Goal: Task Accomplishment & Management: Manage account settings

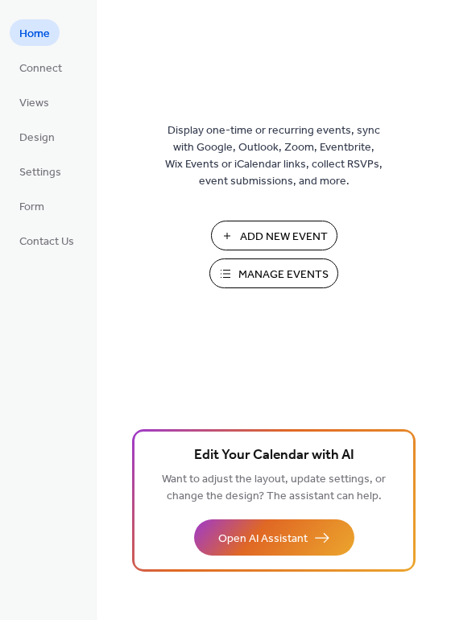
click at [287, 277] on span "Manage Events" at bounding box center [283, 275] width 90 height 17
click at [32, 110] on span "Views" at bounding box center [34, 103] width 30 height 17
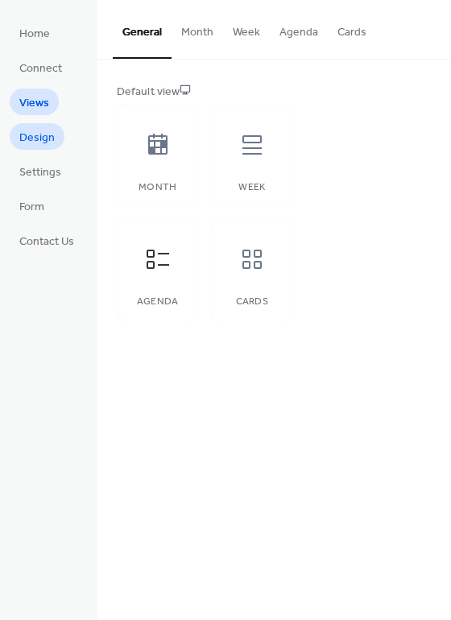
click at [31, 134] on span "Design" at bounding box center [36, 138] width 35 height 17
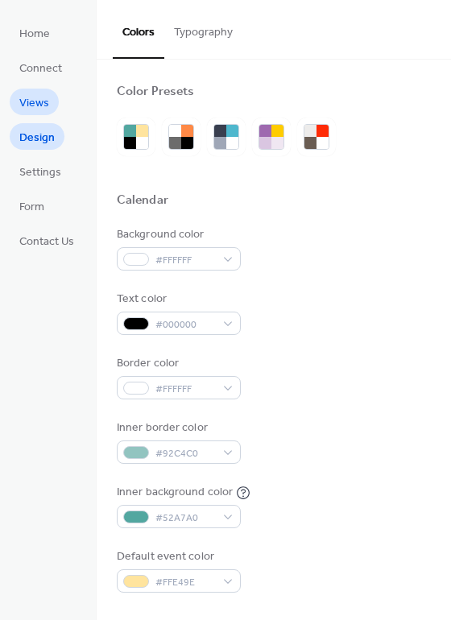
click at [35, 103] on span "Views" at bounding box center [34, 103] width 30 height 17
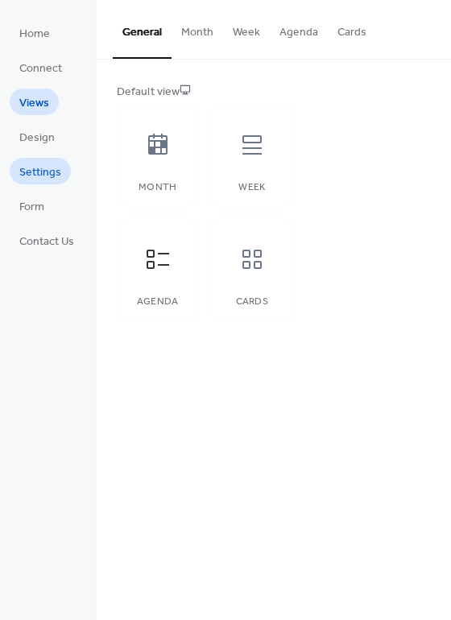
click at [37, 171] on span "Settings" at bounding box center [40, 172] width 42 height 17
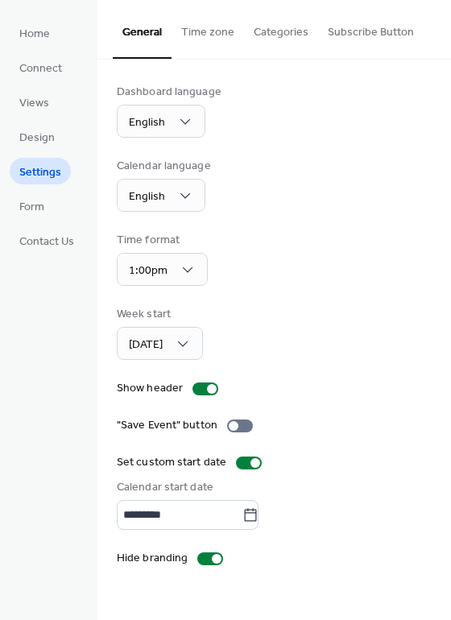
click at [287, 30] on button "Categories" at bounding box center [281, 28] width 74 height 57
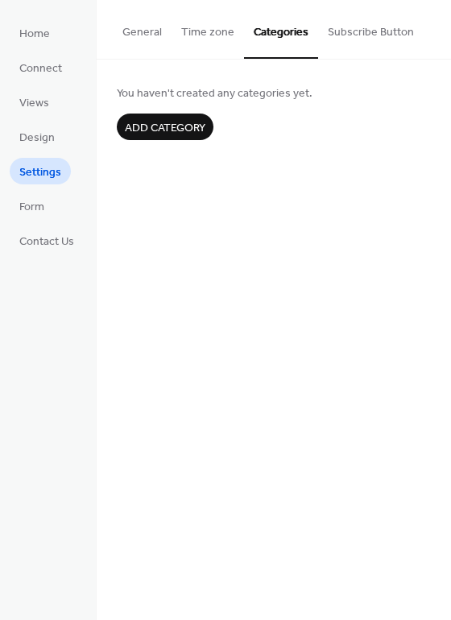
click at [389, 31] on button "Subscribe Button" at bounding box center [370, 28] width 105 height 57
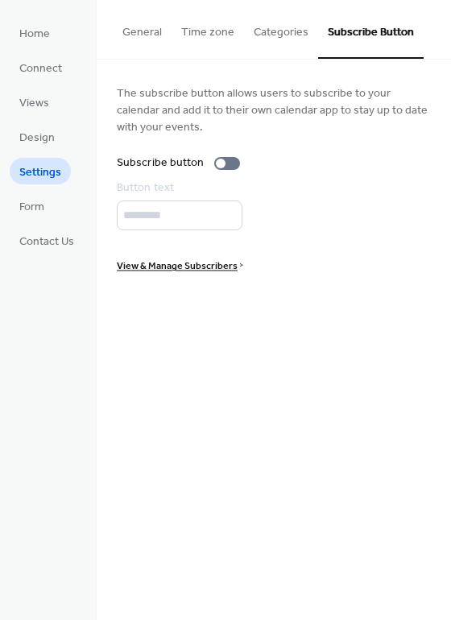
click at [211, 34] on button "Time zone" at bounding box center [208, 28] width 72 height 57
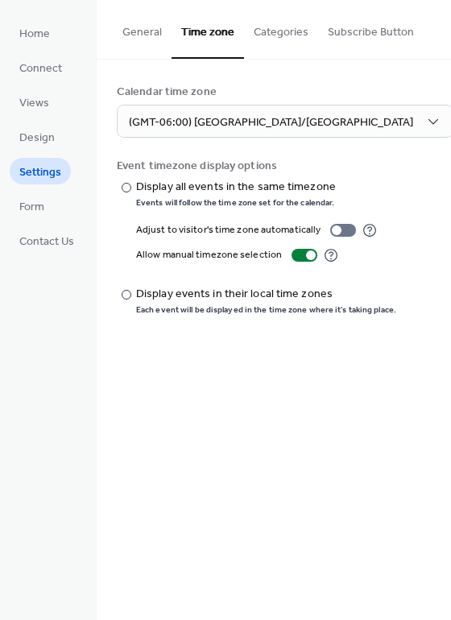
click at [142, 27] on button "General" at bounding box center [142, 28] width 59 height 57
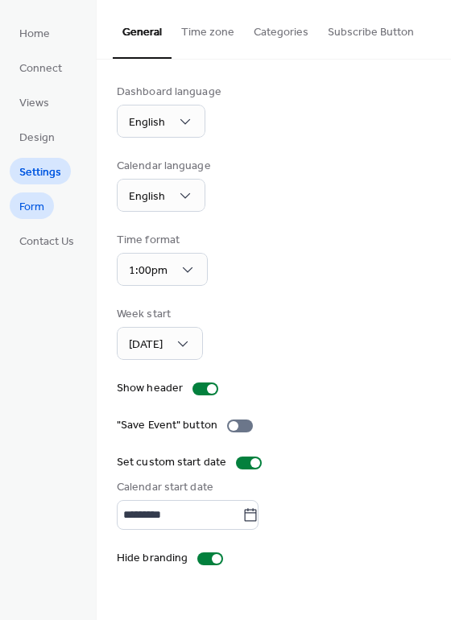
click at [30, 201] on span "Form" at bounding box center [31, 207] width 25 height 17
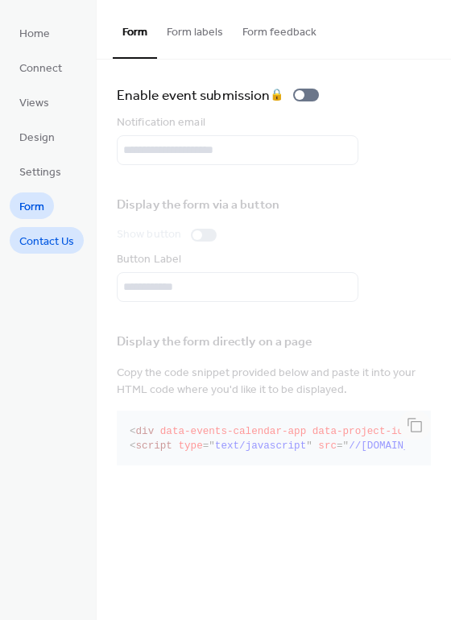
click at [33, 235] on span "Contact Us" at bounding box center [46, 242] width 55 height 17
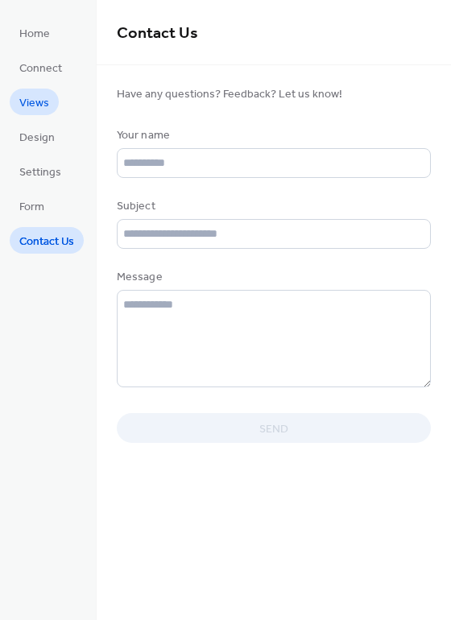
click at [39, 102] on span "Views" at bounding box center [34, 103] width 30 height 17
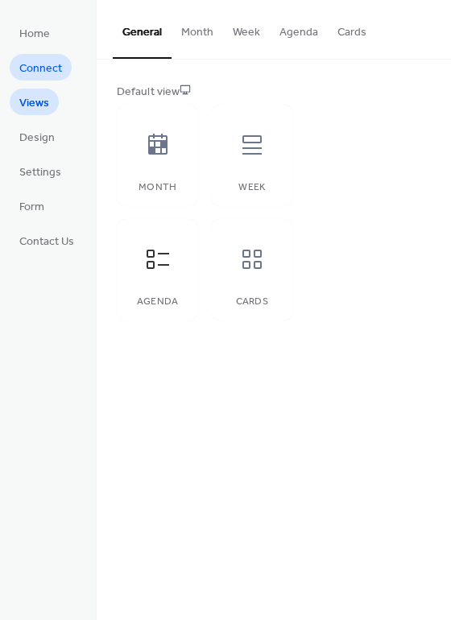
click at [46, 62] on span "Connect" at bounding box center [40, 68] width 43 height 17
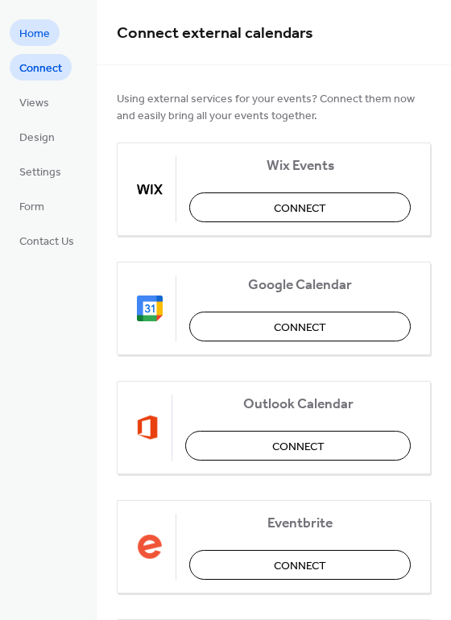
click at [35, 36] on span "Home" at bounding box center [34, 34] width 31 height 17
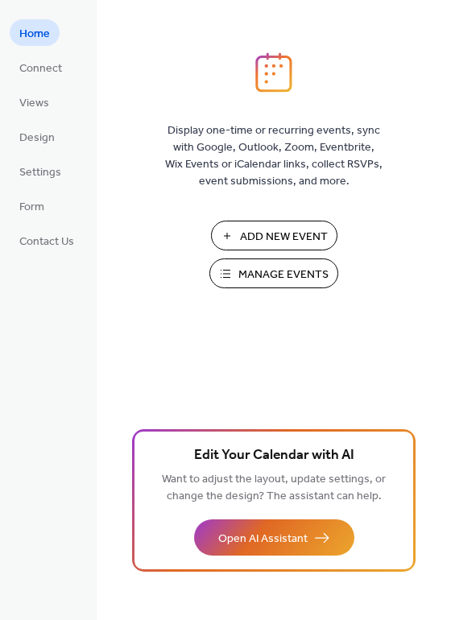
click at [289, 271] on span "Manage Events" at bounding box center [283, 275] width 90 height 17
click at [26, 60] on span "Connect" at bounding box center [40, 68] width 43 height 17
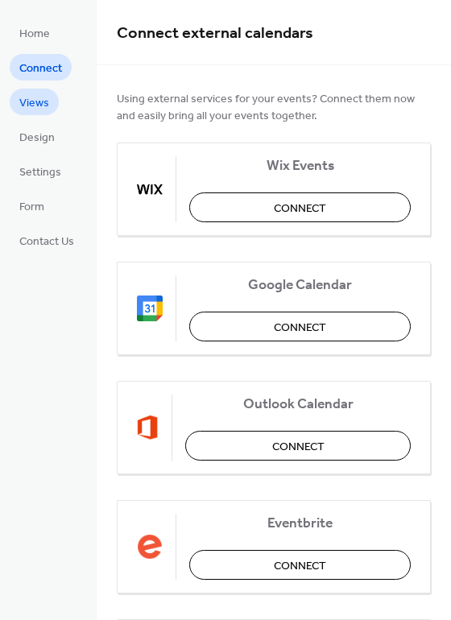
click at [34, 97] on span "Views" at bounding box center [34, 103] width 30 height 17
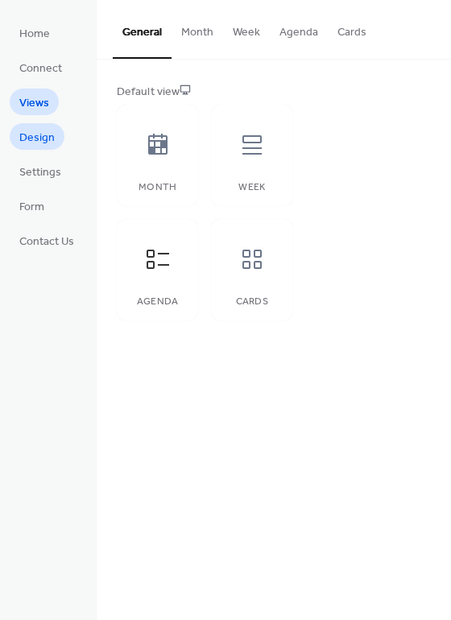
click at [34, 132] on span "Design" at bounding box center [36, 138] width 35 height 17
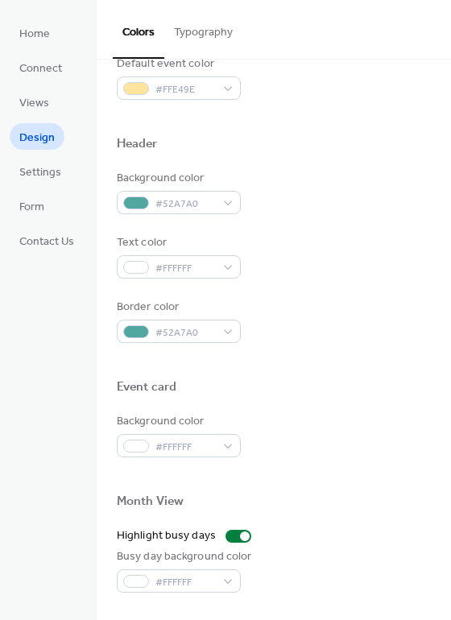
scroll to position [689, 0]
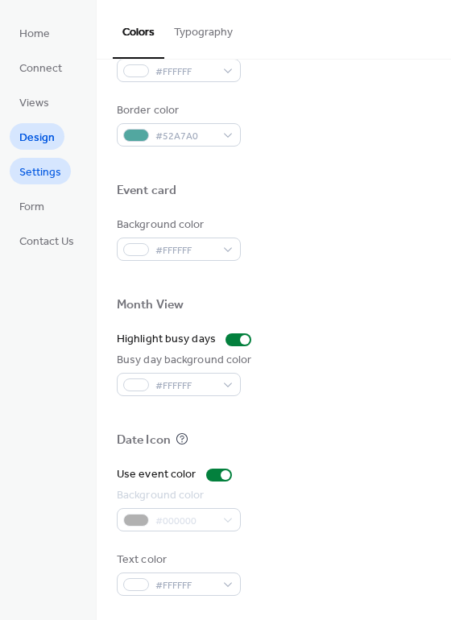
click at [48, 172] on span "Settings" at bounding box center [40, 172] width 42 height 17
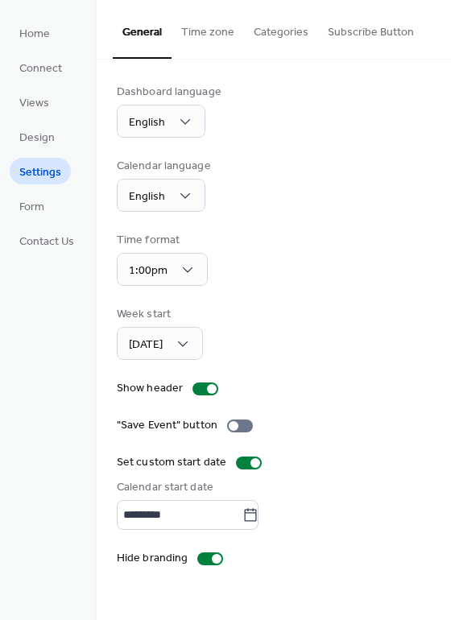
click at [192, 26] on button "Time zone" at bounding box center [208, 28] width 72 height 57
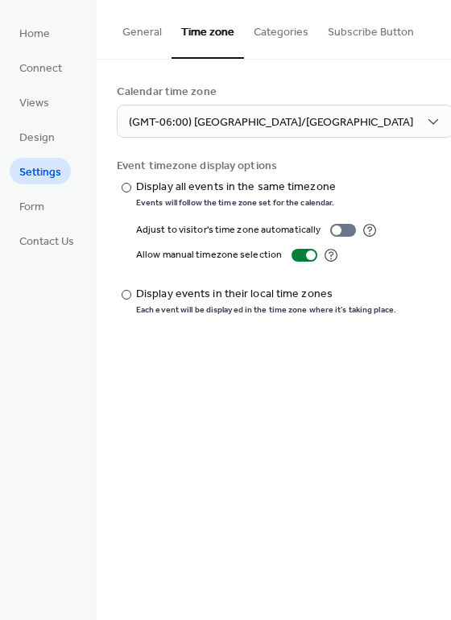
click at [261, 27] on button "Categories" at bounding box center [281, 28] width 74 height 57
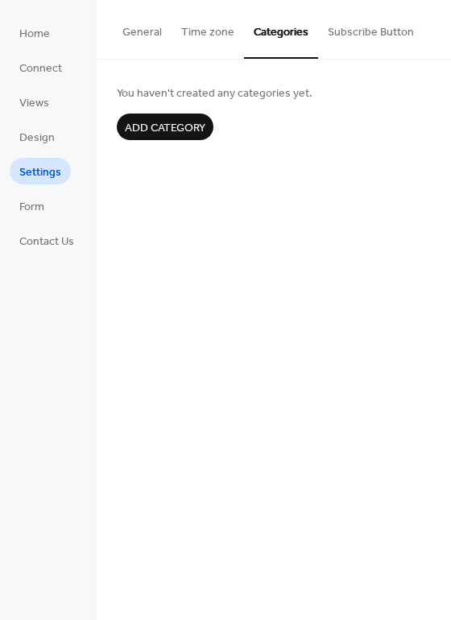
click at [341, 25] on button "Subscribe Button" at bounding box center [370, 28] width 105 height 57
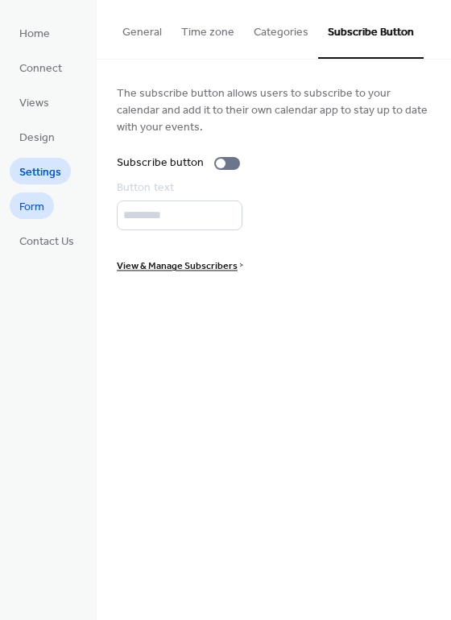
click at [29, 201] on span "Form" at bounding box center [31, 207] width 25 height 17
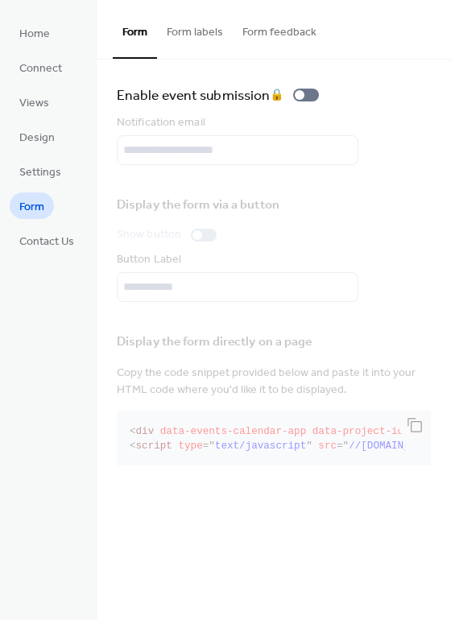
click at [186, 35] on button "Form labels" at bounding box center [195, 28] width 76 height 57
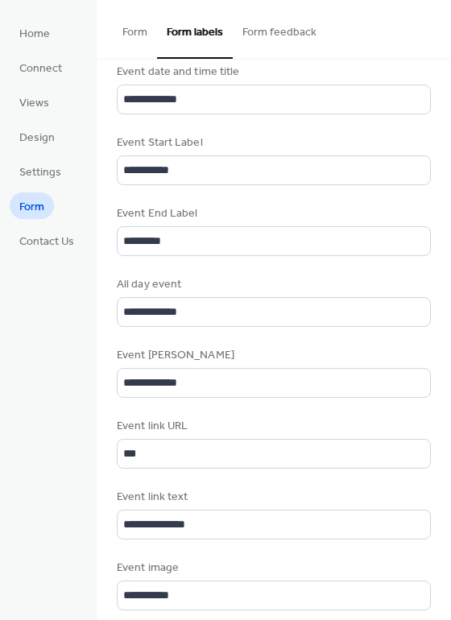
scroll to position [672, 0]
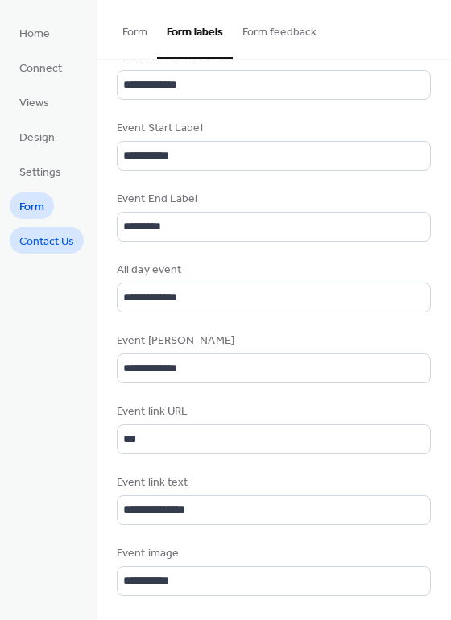
click at [50, 248] on span "Contact Us" at bounding box center [46, 242] width 55 height 17
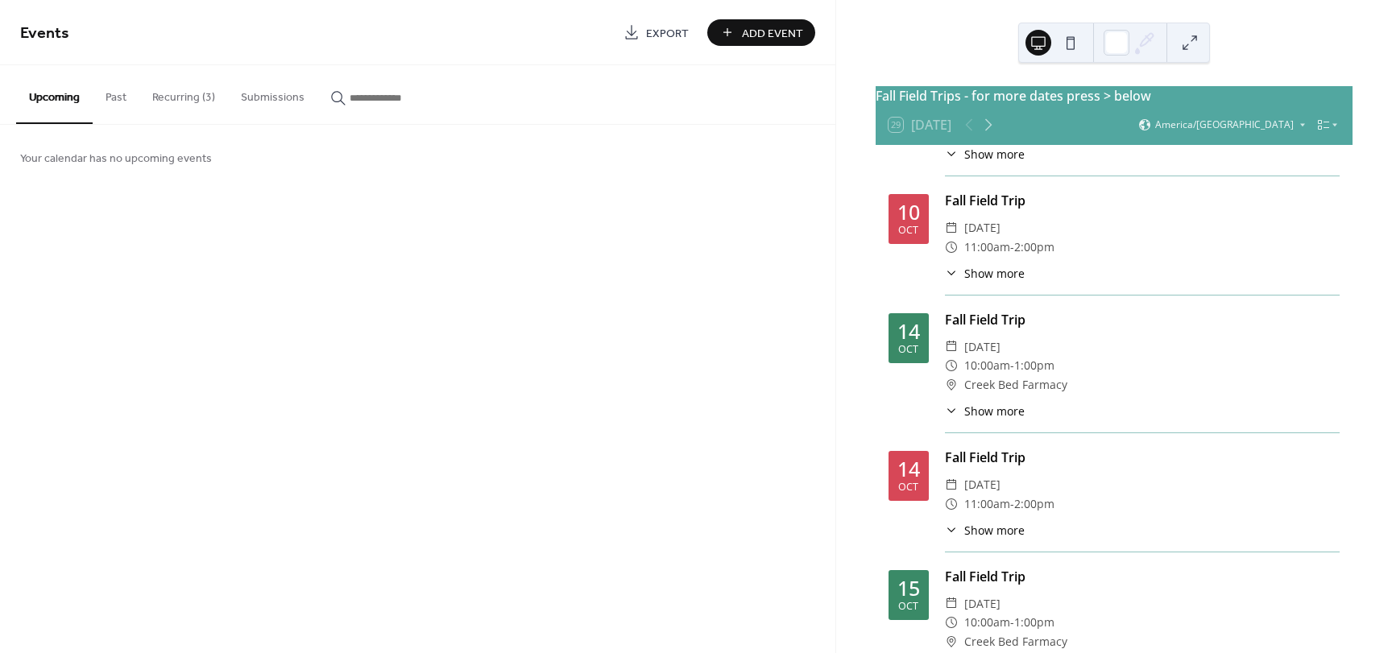
scroll to position [1247, 0]
click at [986, 373] on span "10:00am" at bounding box center [987, 367] width 46 height 19
click at [1060, 127] on div "29 [DATE] America/[GEOGRAPHIC_DATA]" at bounding box center [1113, 124] width 477 height 39
click at [182, 95] on button "Recurring (3)" at bounding box center [183, 93] width 89 height 57
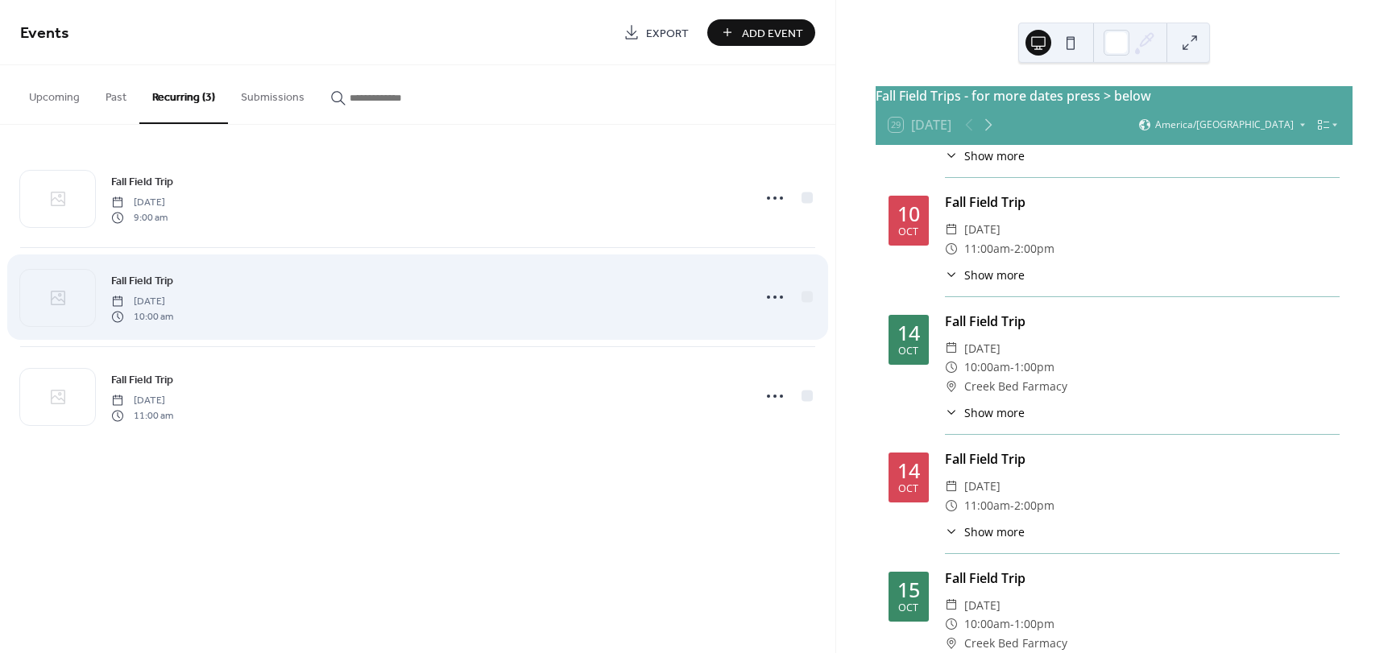
click at [217, 287] on div "Fall Field Trip Wednesday, October 1, 2025 10:00 am" at bounding box center [426, 297] width 631 height 52
click at [778, 296] on icon at bounding box center [775, 297] width 26 height 26
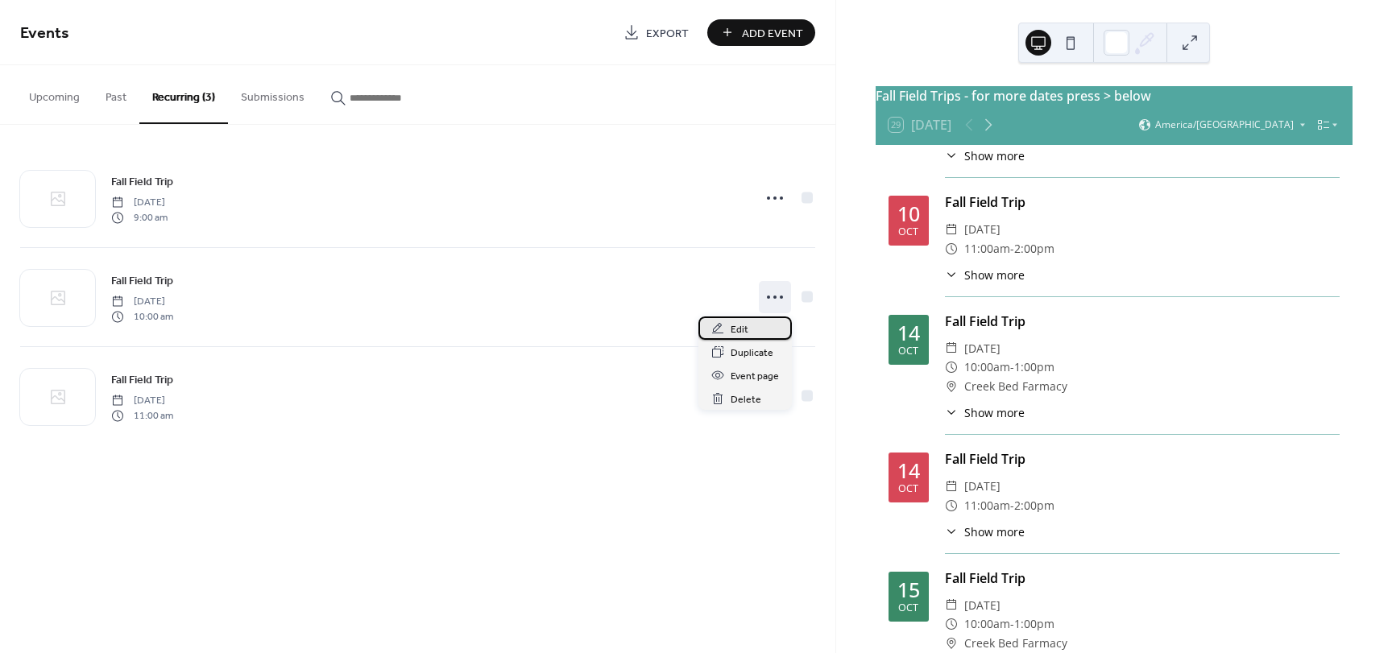
click at [740, 335] on span "Edit" at bounding box center [739, 329] width 18 height 17
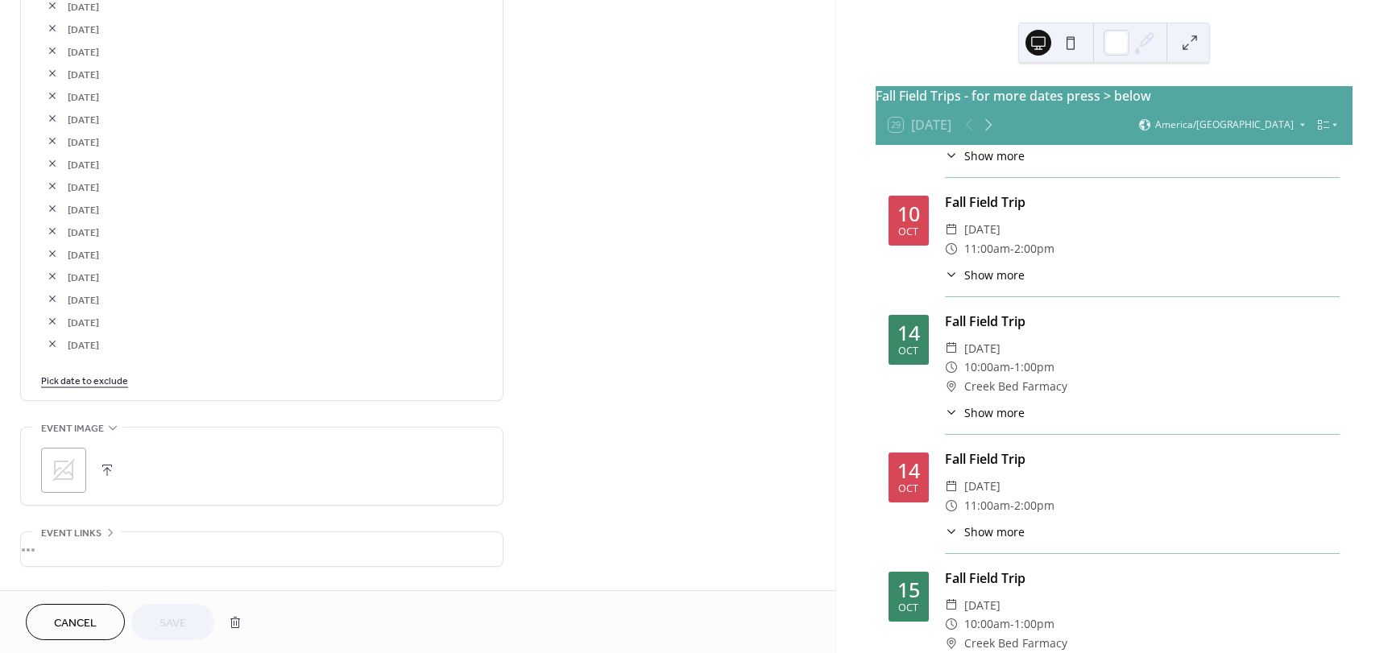
scroll to position [1234, 0]
click at [95, 273] on link "Pick date to exclude" at bounding box center [84, 264] width 87 height 17
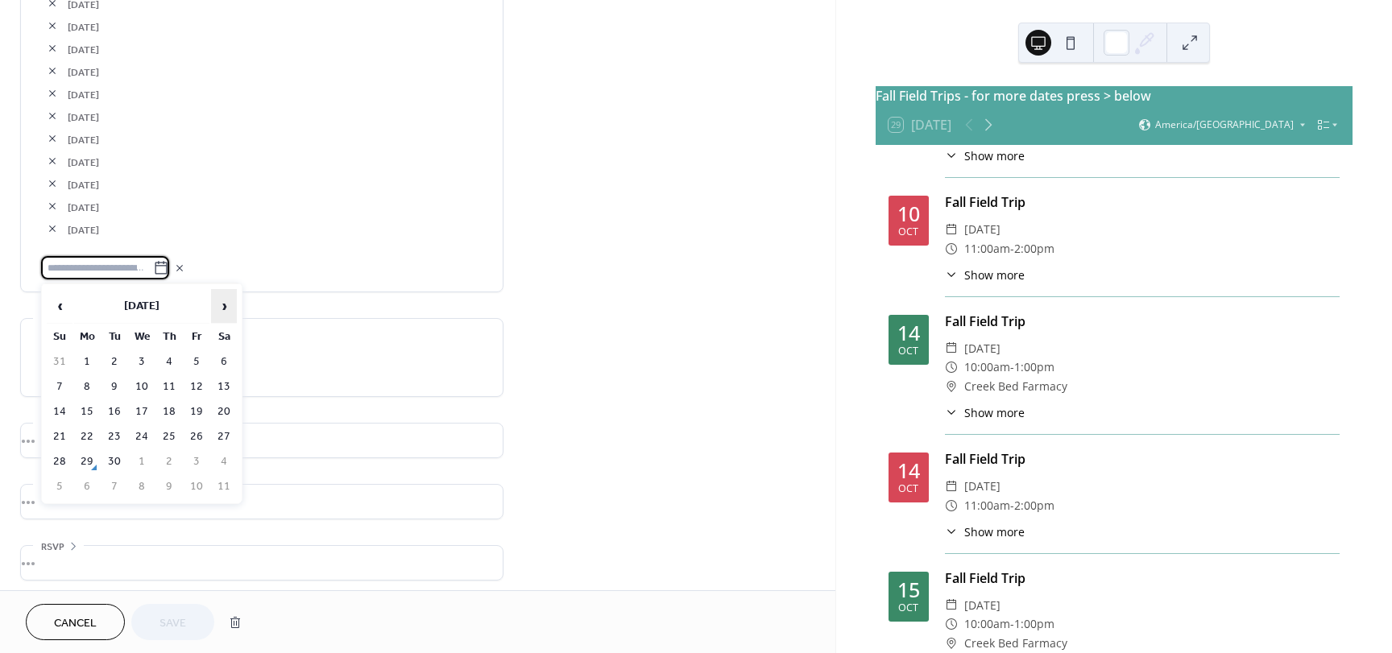
click at [228, 304] on span "›" at bounding box center [224, 306] width 24 height 32
click at [115, 411] on td "14" at bounding box center [114, 411] width 26 height 23
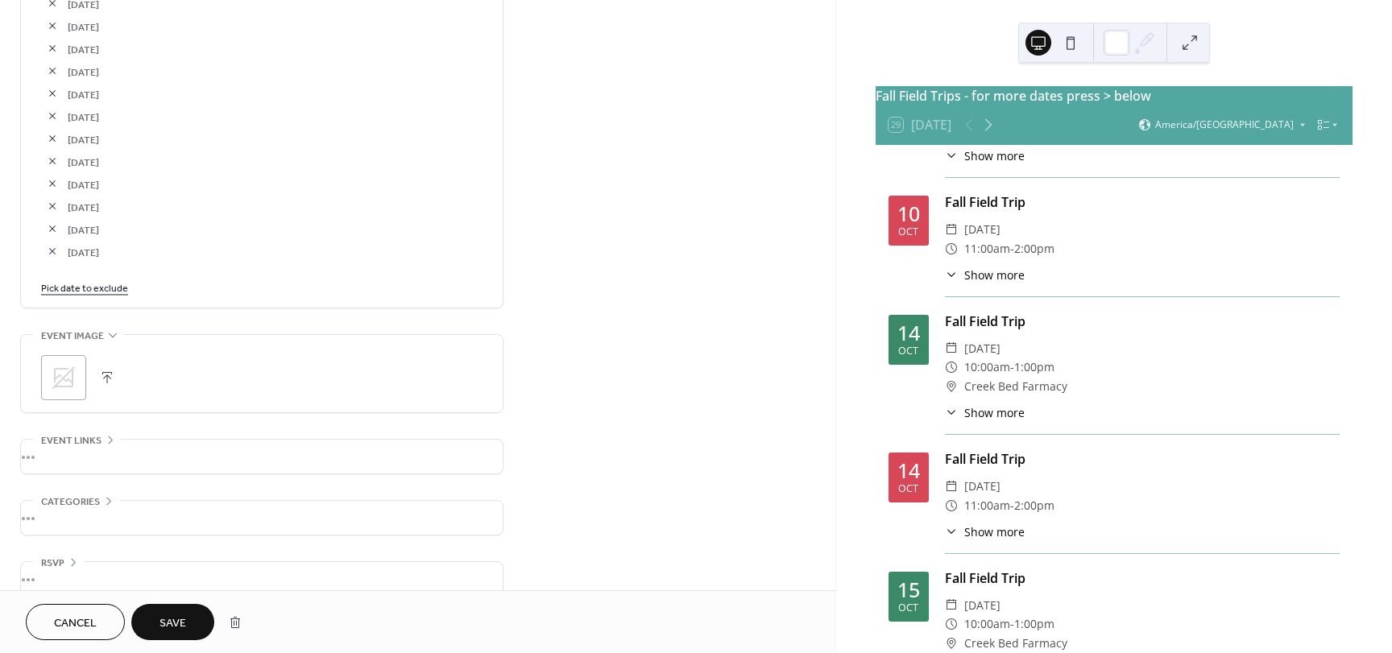
click at [171, 631] on span "Save" at bounding box center [172, 623] width 27 height 17
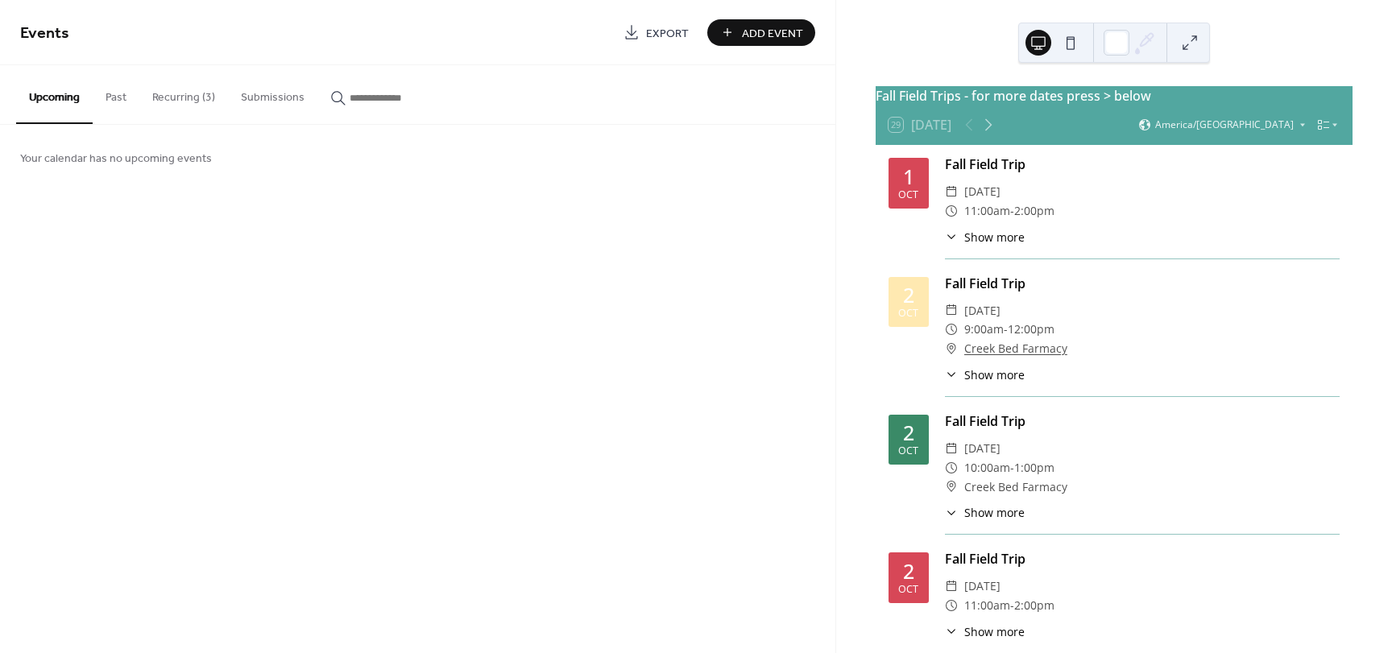
click at [1144, 118] on div "29 Today America/Chicago" at bounding box center [1113, 124] width 477 height 39
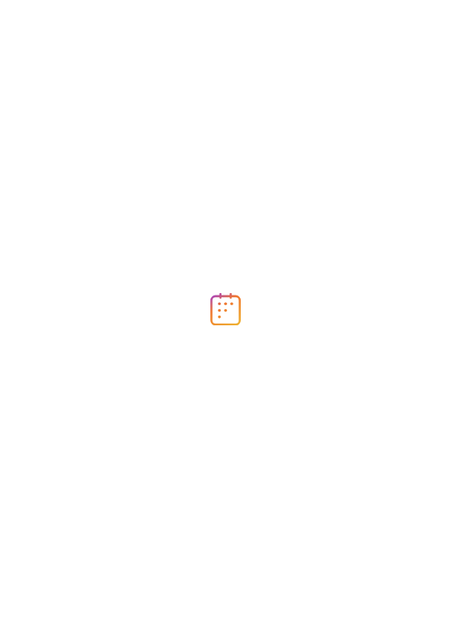
click at [290, 142] on div at bounding box center [225, 310] width 451 height 620
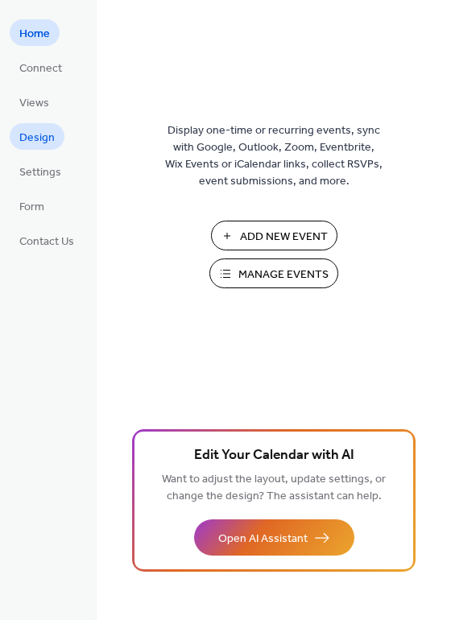
click at [55, 135] on link "Design" at bounding box center [37, 136] width 55 height 27
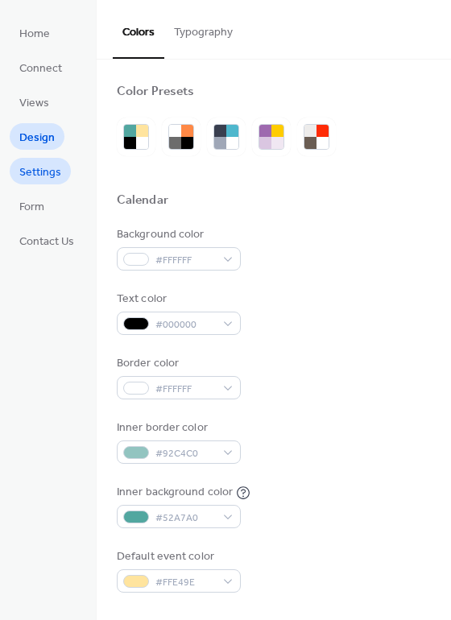
click at [43, 166] on span "Settings" at bounding box center [40, 172] width 42 height 17
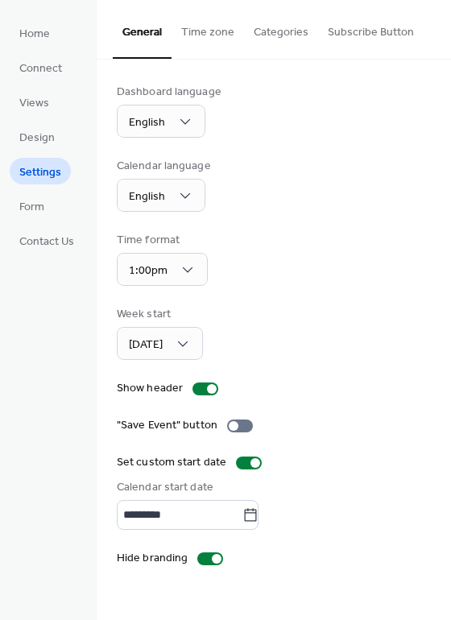
click at [284, 31] on button "Categories" at bounding box center [281, 28] width 74 height 57
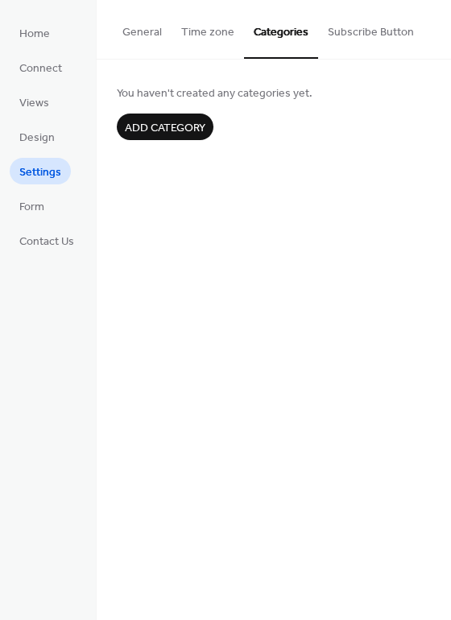
click at [209, 27] on button "Time zone" at bounding box center [208, 28] width 72 height 57
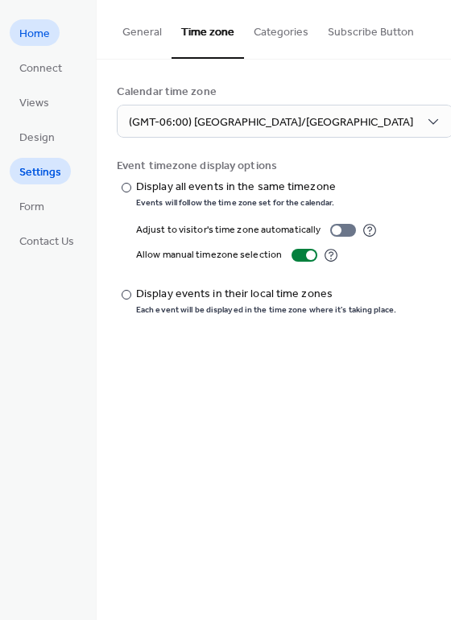
click at [37, 40] on span "Home" at bounding box center [34, 34] width 31 height 17
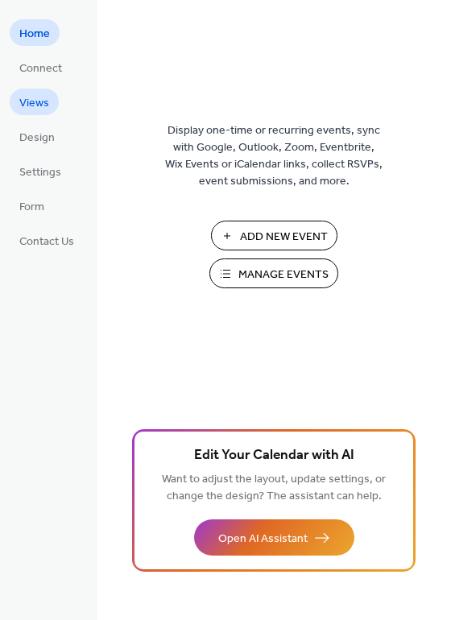
click at [35, 104] on span "Views" at bounding box center [34, 103] width 30 height 17
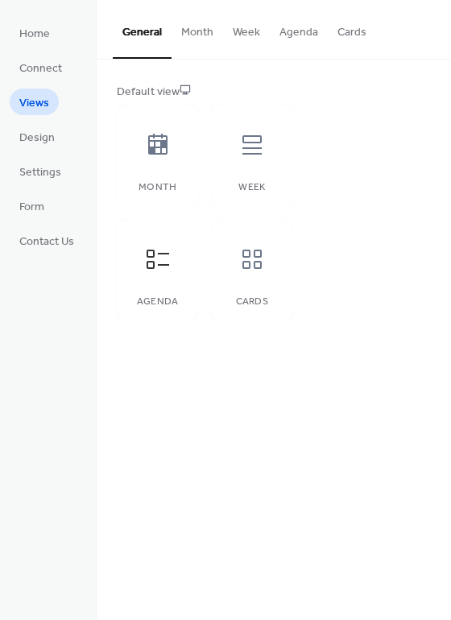
click at [341, 32] on button "Cards" at bounding box center [352, 28] width 48 height 57
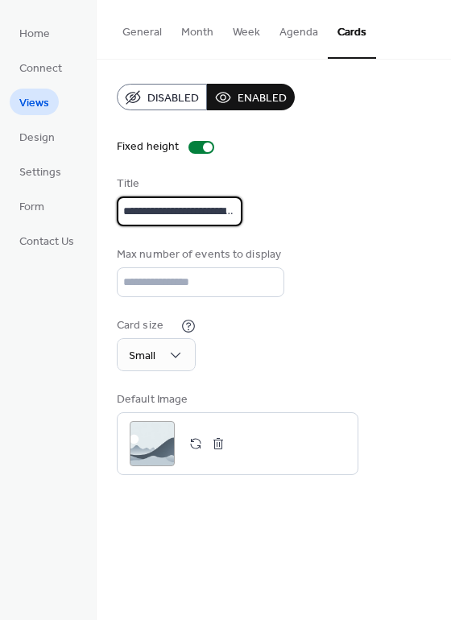
drag, startPoint x: 187, startPoint y: 210, endPoint x: 93, endPoint y: 213, distance: 94.3
click at [93, 213] on div "**********" at bounding box center [225, 310] width 451 height 620
drag, startPoint x: 191, startPoint y: 211, endPoint x: 117, endPoint y: 213, distance: 74.1
click at [117, 213] on input "**********" at bounding box center [180, 211] width 126 height 30
type input "**********"
